Goal: Use online tool/utility: Utilize a website feature to perform a specific function

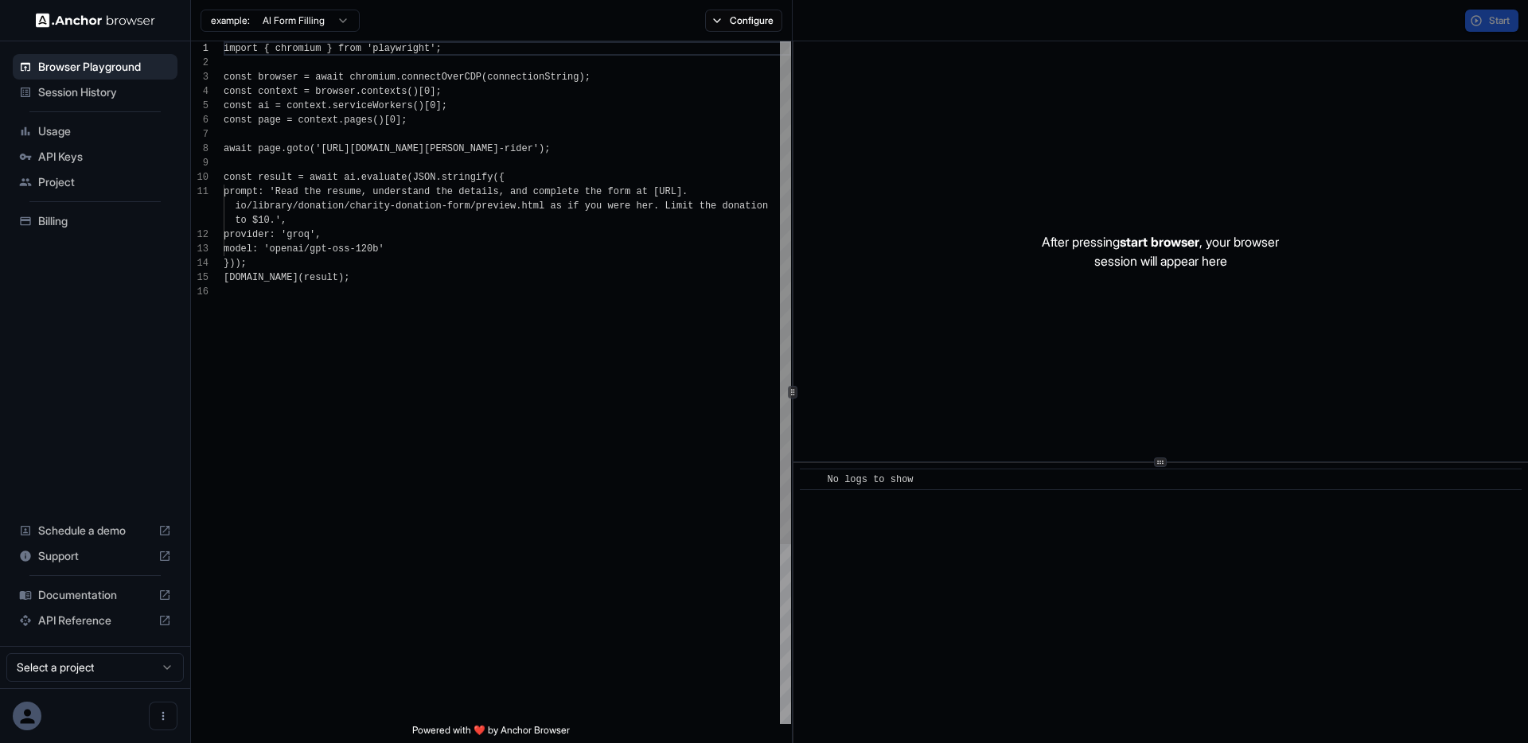
scroll to position [143, 0]
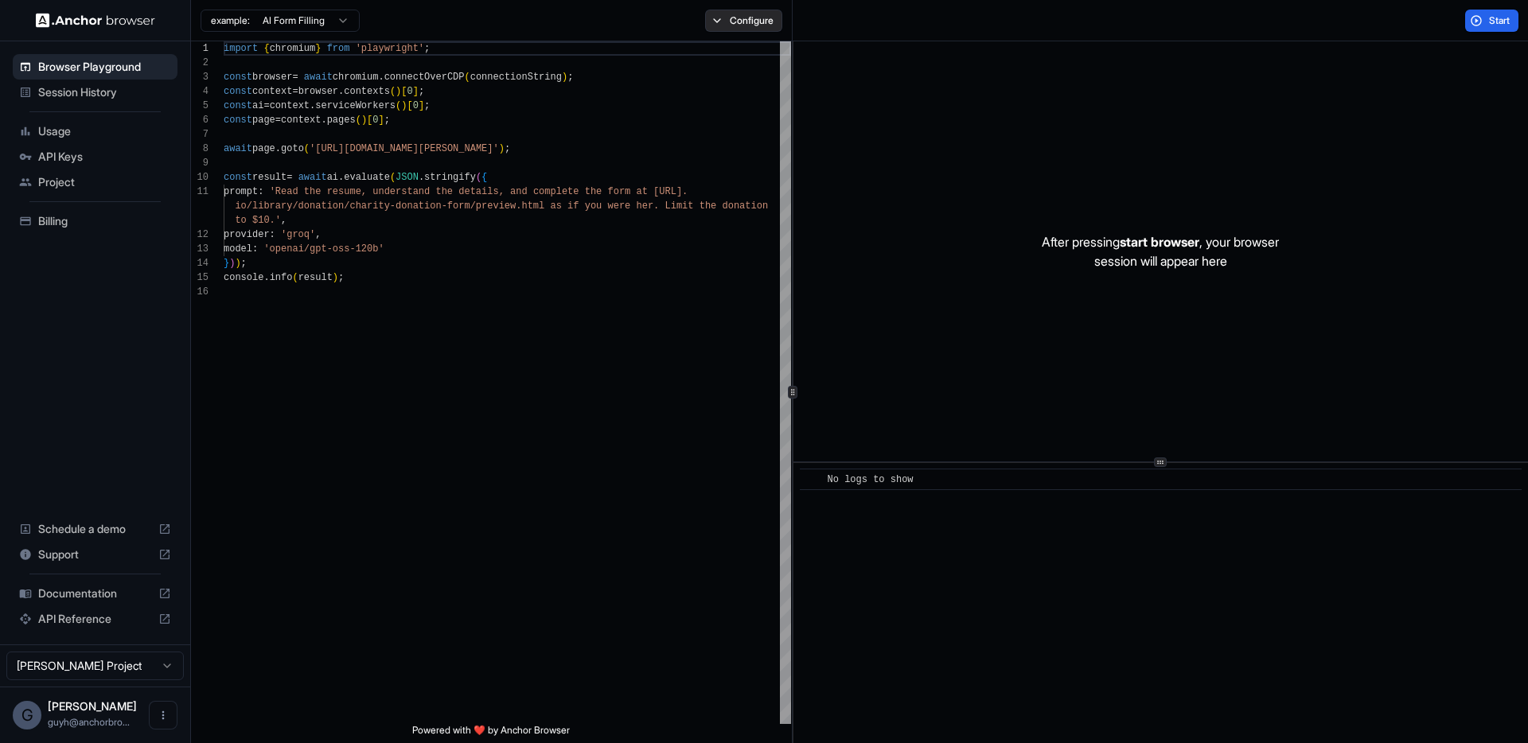
click at [721, 19] on button "Configure" at bounding box center [743, 21] width 77 height 22
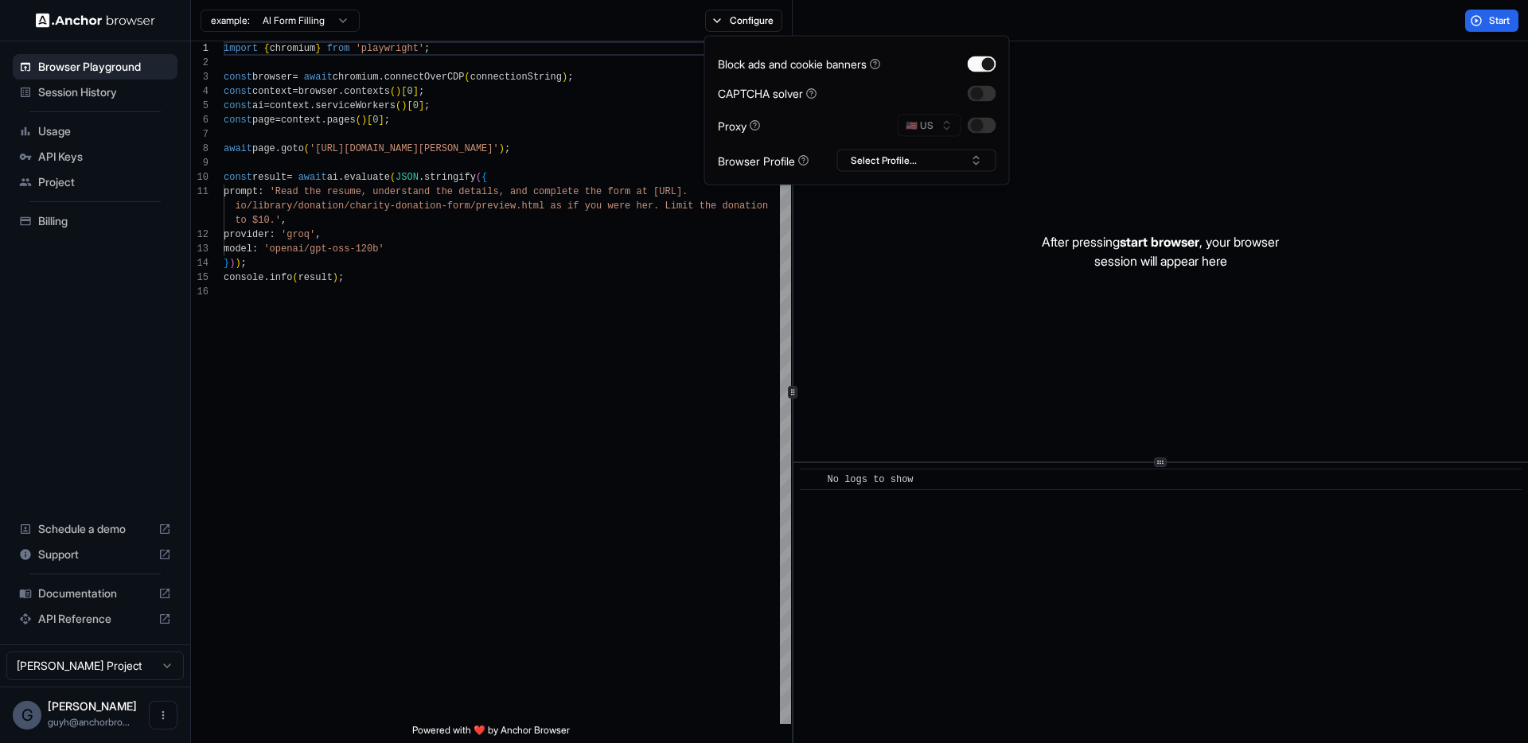
click at [966, 127] on div "🇺🇸 US" at bounding box center [947, 126] width 99 height 22
click at [971, 127] on button "button" at bounding box center [982, 126] width 29 height 16
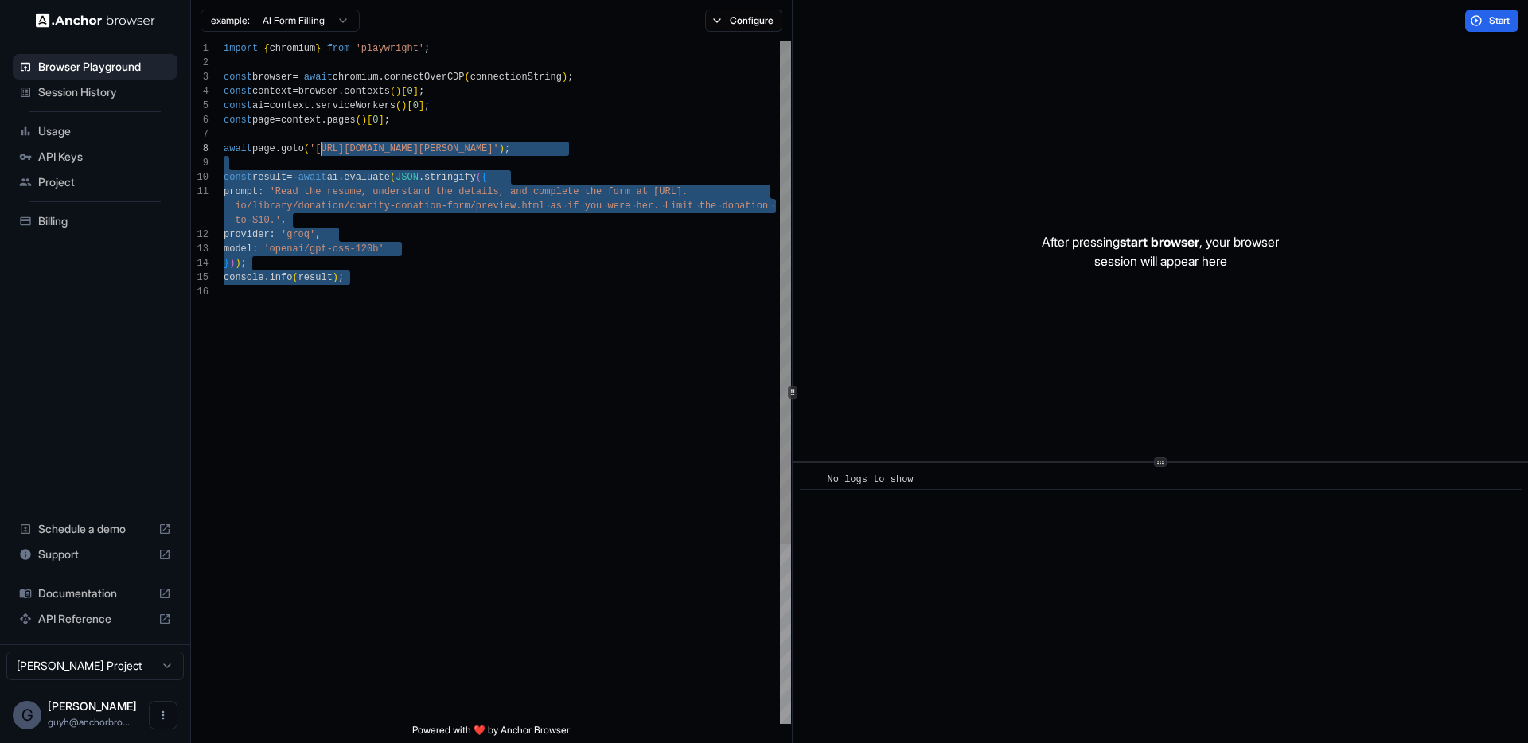
scroll to position [100, 0]
drag, startPoint x: 594, startPoint y: 310, endPoint x: 321, endPoint y: 146, distance: 318.1
click at [321, 146] on div "import { chromium } from 'playwright' ; const browser = await chromium . connec…" at bounding box center [508, 504] width 568 height 927
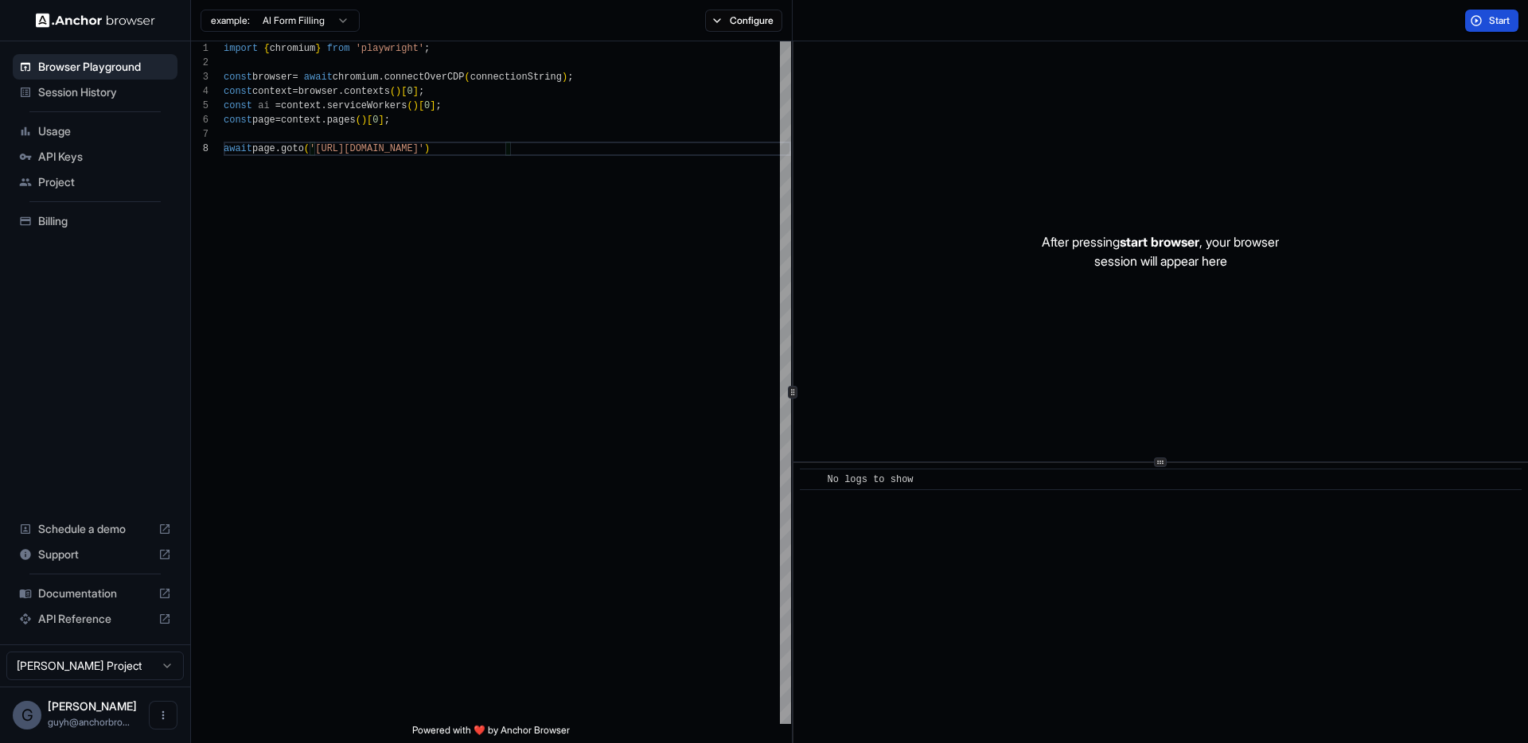
type textarea "**********"
click at [1485, 31] on button "Start" at bounding box center [1491, 21] width 53 height 22
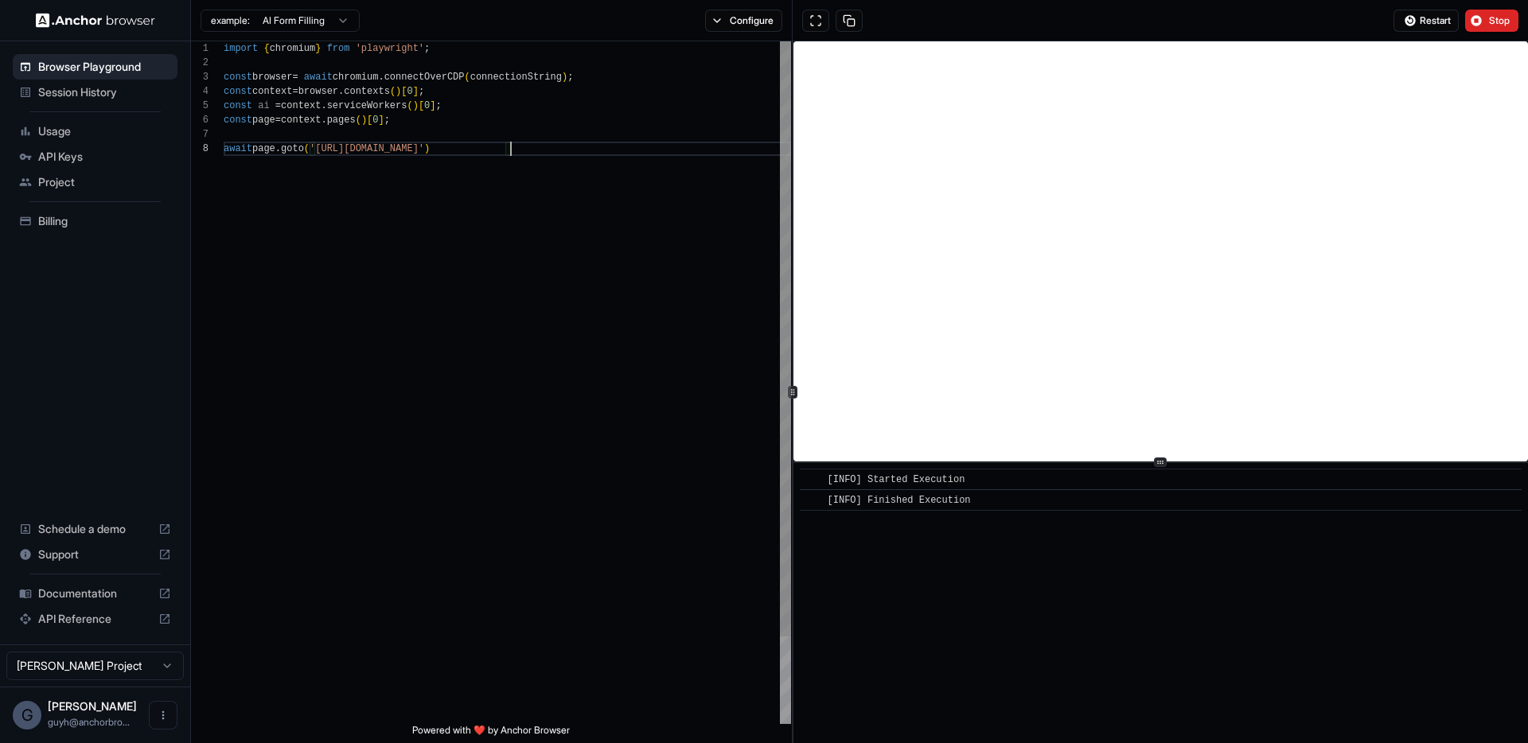
click at [441, 207] on div "import { chromium } from 'playwright' ; const browser = await chromium . connec…" at bounding box center [508, 432] width 568 height 783
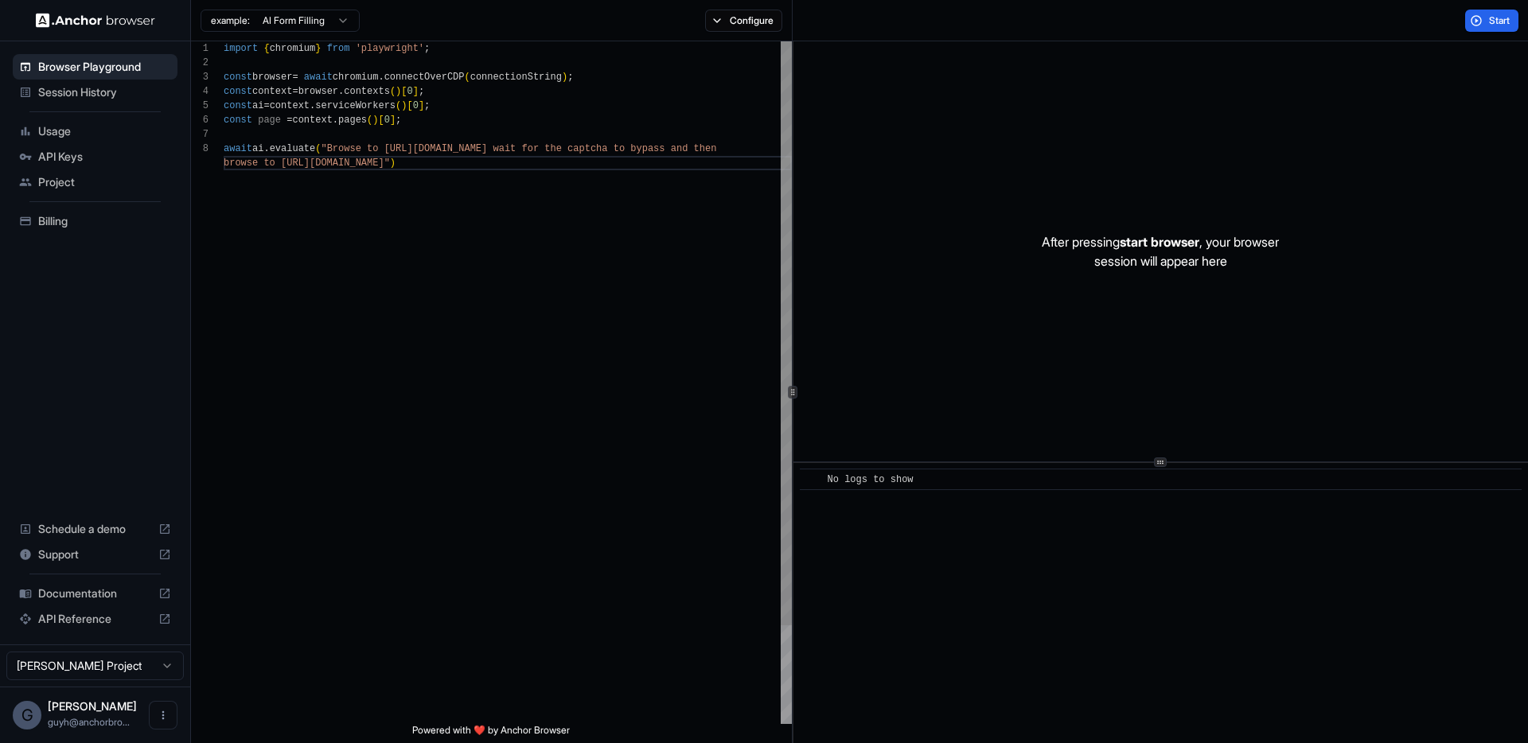
scroll to position [115, 0]
